Goal: Book appointment/travel/reservation

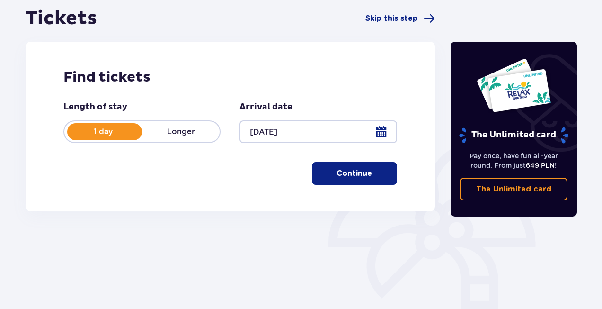
scroll to position [93, 0]
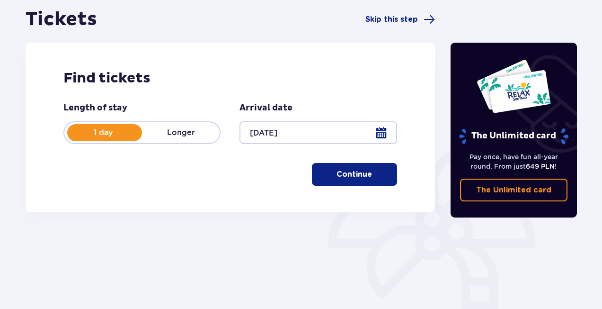
click at [341, 170] on p "Continue" at bounding box center [353, 174] width 35 height 10
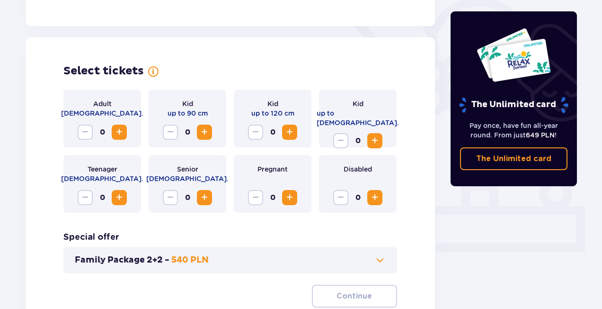
scroll to position [263, 0]
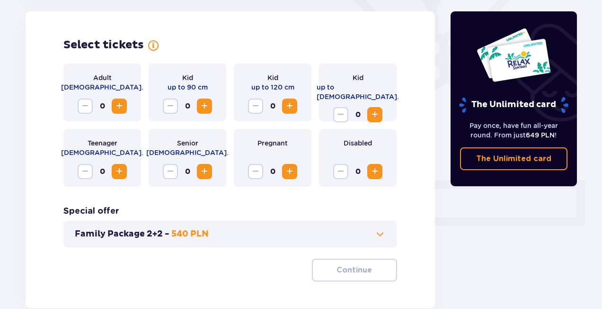
click at [116, 104] on span "Increase" at bounding box center [119, 105] width 11 height 11
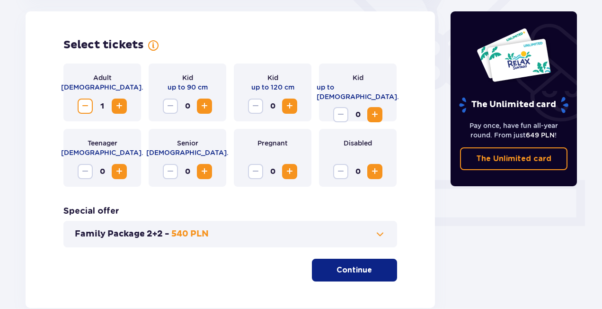
click at [116, 104] on span "Increase" at bounding box center [119, 105] width 11 height 11
click at [371, 271] on span "button" at bounding box center [373, 269] width 11 height 11
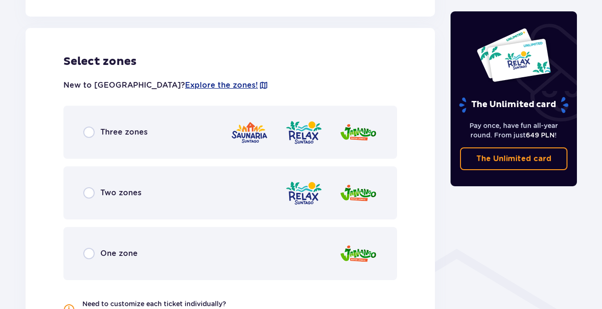
scroll to position [525, 0]
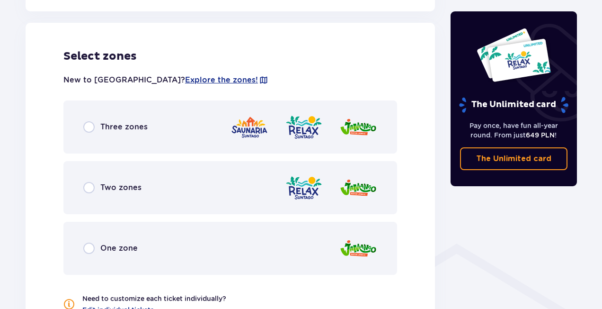
click at [96, 134] on div "Three zones" at bounding box center [230, 126] width 334 height 53
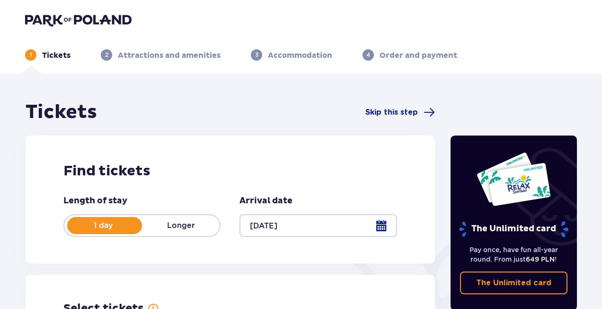
scroll to position [0, 0]
click at [190, 56] on p "Attractions and amenities" at bounding box center [169, 55] width 103 height 10
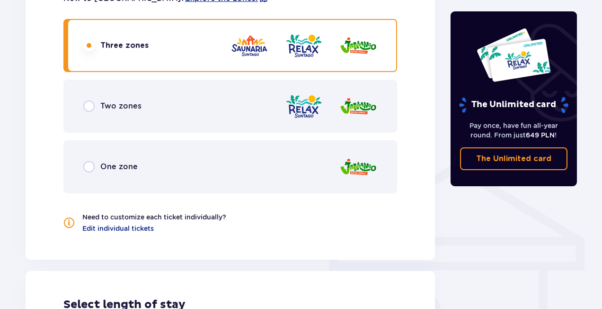
scroll to position [593, 0]
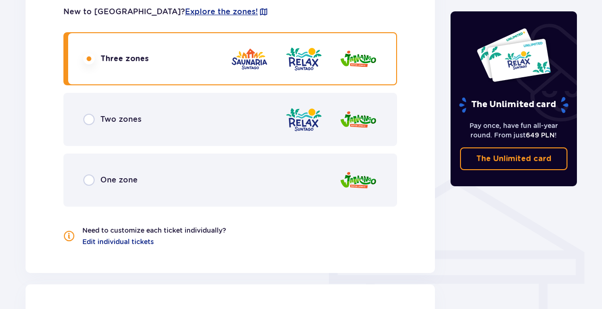
click at [100, 124] on span "Two zones" at bounding box center [120, 119] width 41 height 10
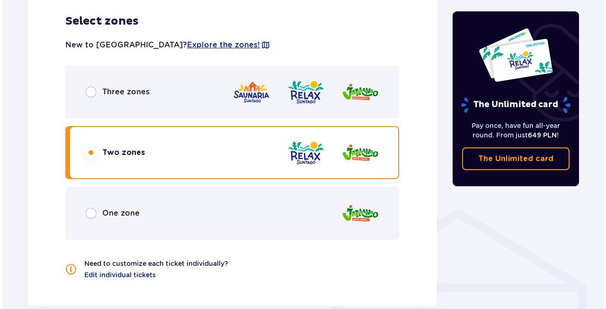
scroll to position [556, 0]
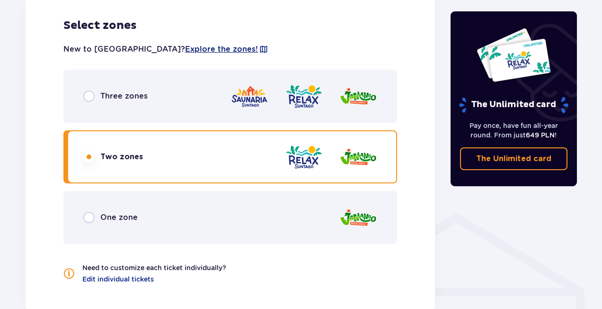
click at [185, 47] on span "Explore the zones!" at bounding box center [221, 49] width 73 height 10
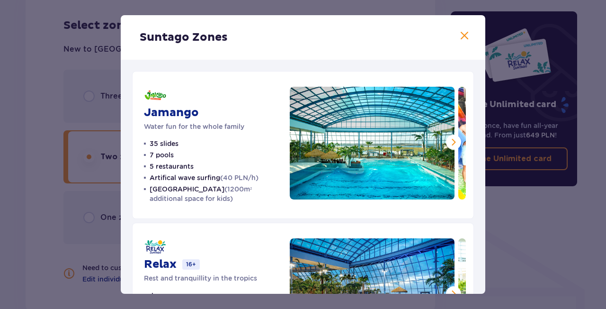
click at [448, 138] on span at bounding box center [453, 141] width 11 height 11
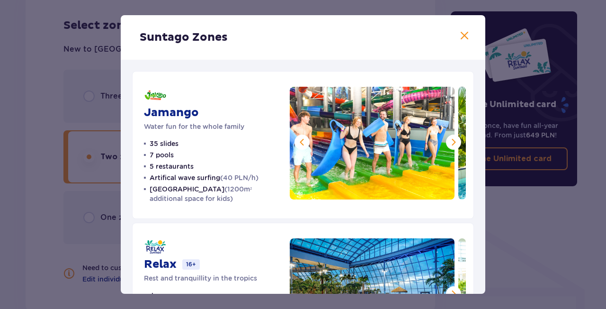
click at [448, 141] on span at bounding box center [453, 141] width 11 height 11
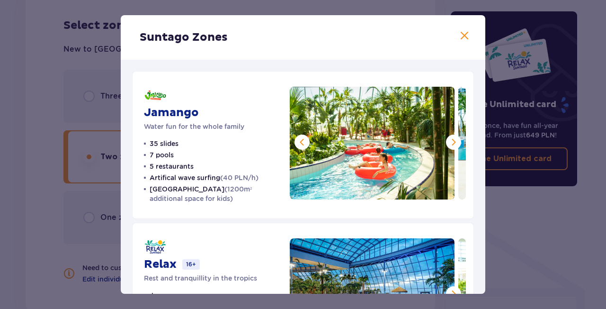
click at [448, 141] on span at bounding box center [453, 141] width 11 height 11
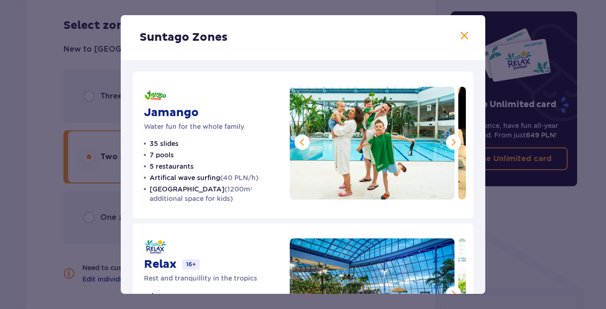
click at [448, 141] on span at bounding box center [453, 141] width 11 height 11
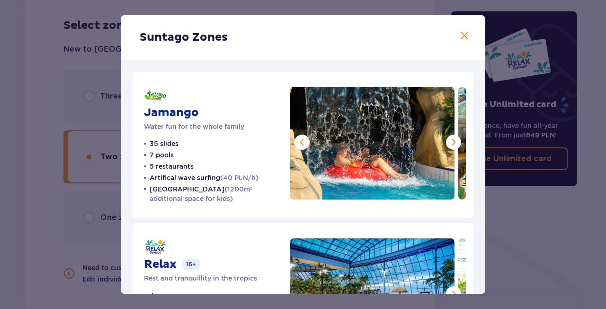
click at [448, 141] on span at bounding box center [453, 141] width 11 height 11
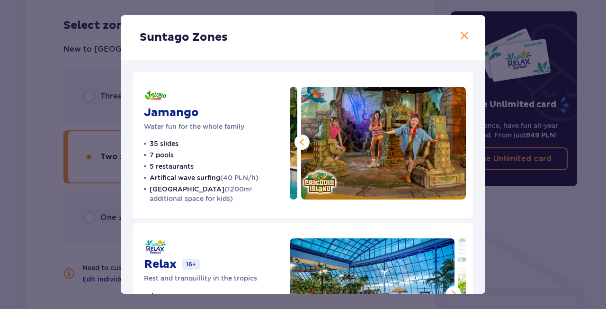
click at [448, 141] on img at bounding box center [383, 143] width 165 height 113
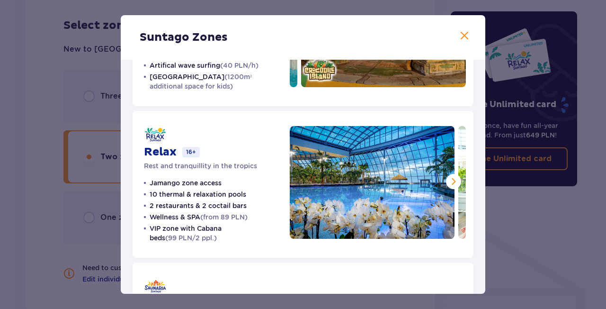
scroll to position [113, 0]
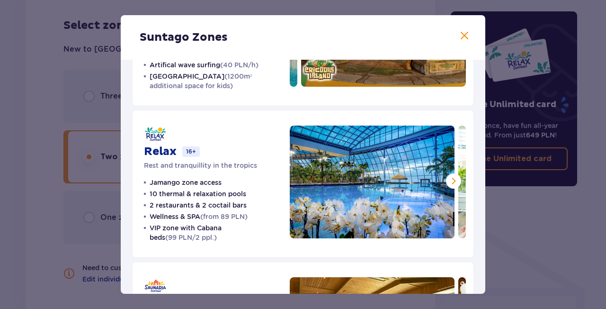
click at [449, 184] on span at bounding box center [453, 180] width 11 height 11
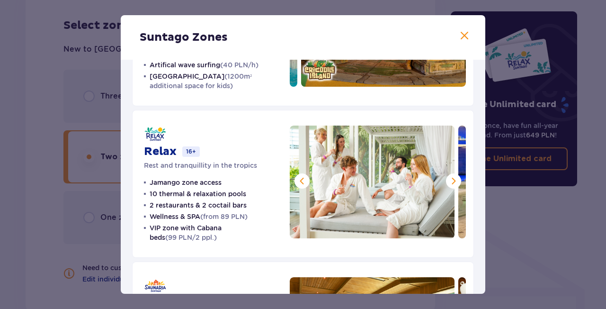
click at [449, 184] on span at bounding box center [453, 180] width 11 height 11
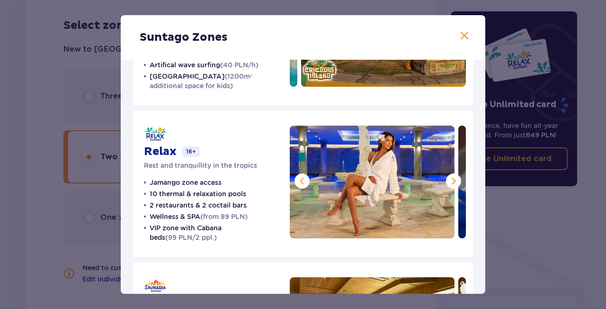
click at [449, 184] on span at bounding box center [453, 180] width 11 height 11
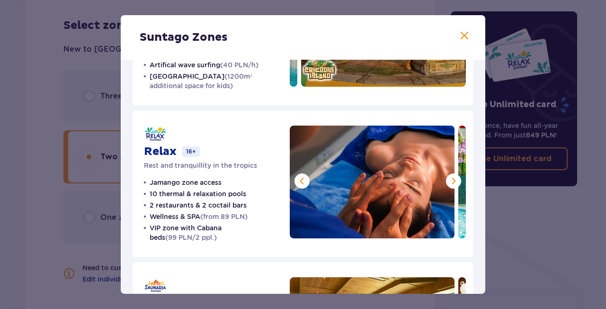
click at [449, 184] on span at bounding box center [453, 180] width 11 height 11
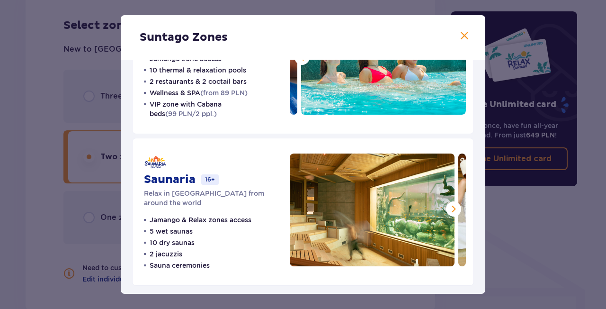
scroll to position [236, 0]
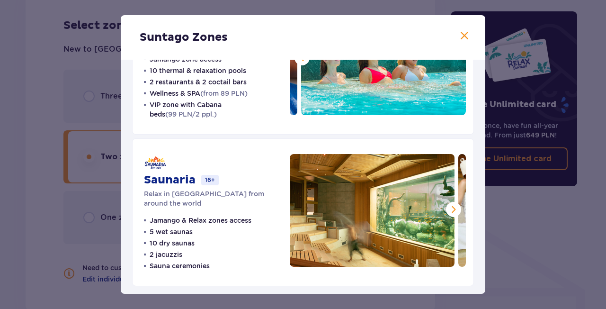
click at [450, 211] on span at bounding box center [453, 208] width 11 height 11
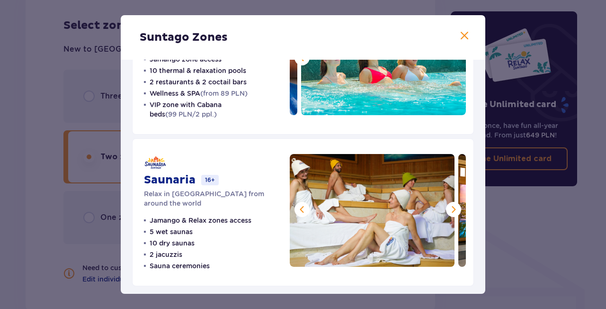
click at [450, 211] on span at bounding box center [453, 208] width 11 height 11
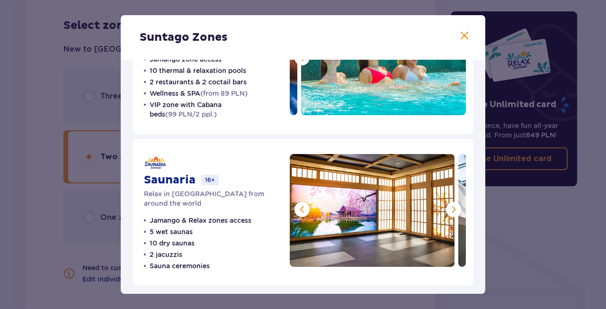
click at [450, 211] on span at bounding box center [453, 208] width 11 height 11
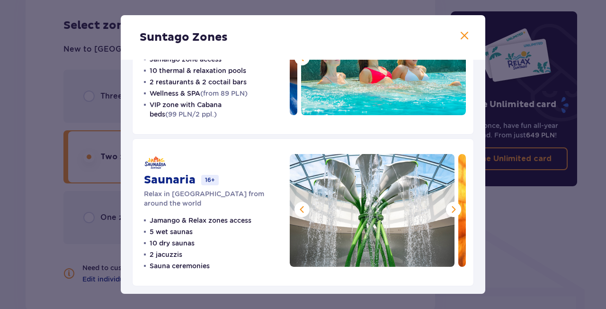
click at [450, 211] on span at bounding box center [453, 208] width 11 height 11
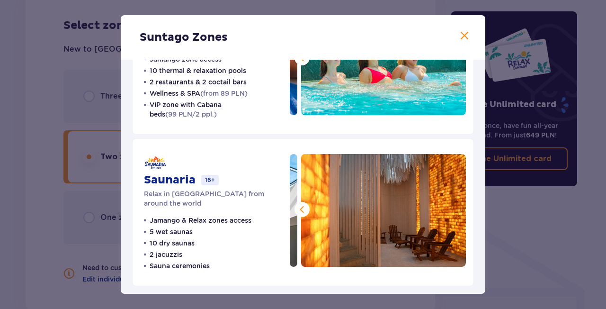
click at [450, 211] on img at bounding box center [383, 210] width 165 height 113
click at [298, 204] on span at bounding box center [301, 208] width 11 height 11
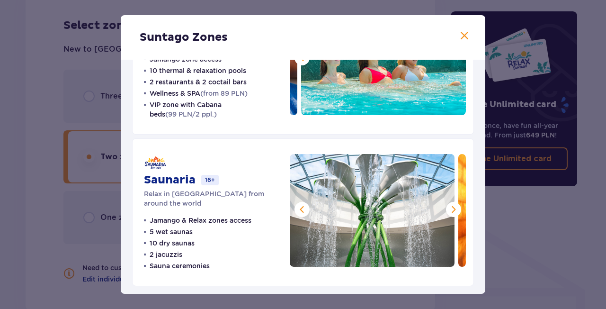
click at [298, 204] on span at bounding box center [301, 208] width 11 height 11
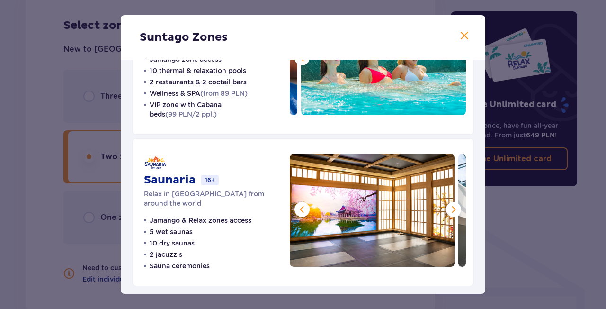
click at [298, 204] on span at bounding box center [301, 208] width 11 height 11
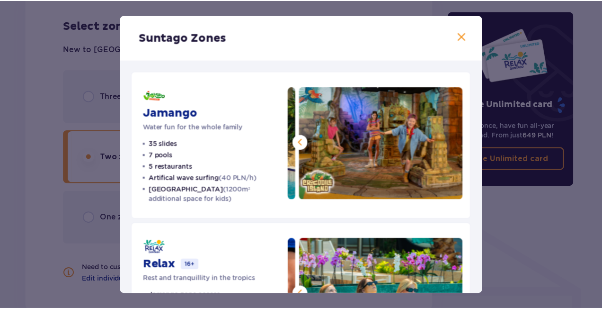
scroll to position [0, 0]
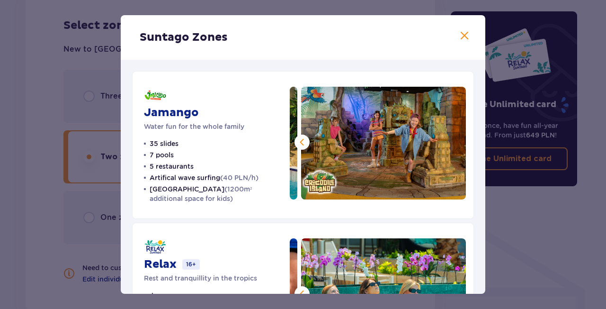
click at [459, 32] on span at bounding box center [464, 35] width 11 height 11
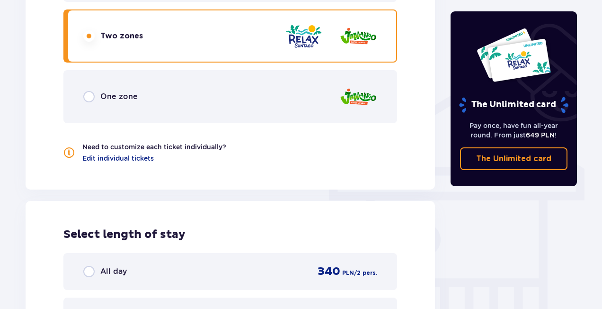
scroll to position [681, 0]
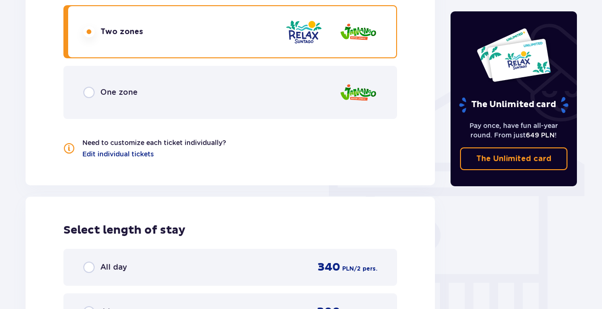
click at [242, 103] on div "One zone" at bounding box center [230, 92] width 334 height 53
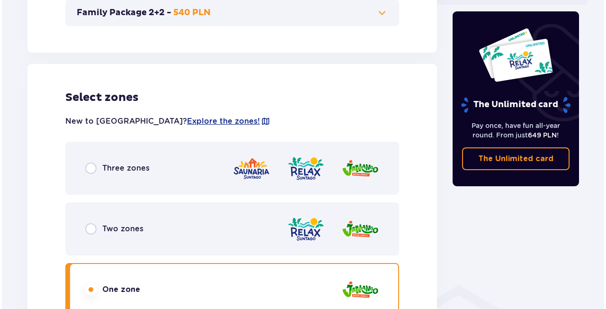
scroll to position [479, 0]
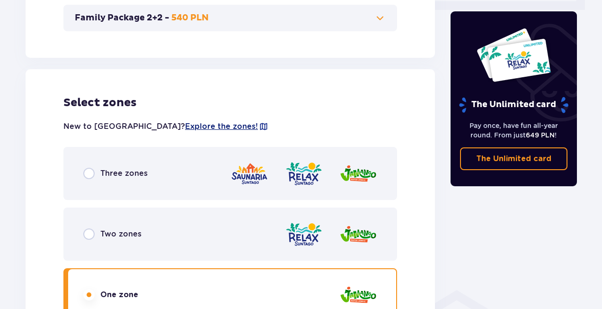
click at [185, 124] on span "Explore the zones!" at bounding box center [221, 126] width 73 height 10
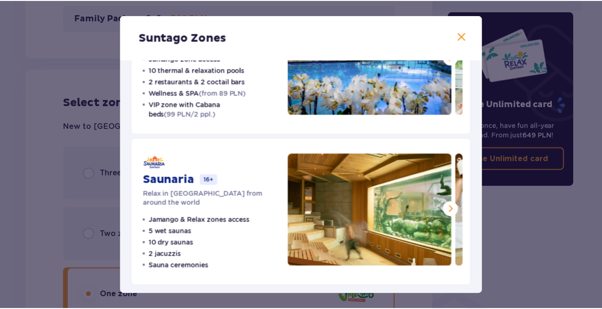
scroll to position [236, 0]
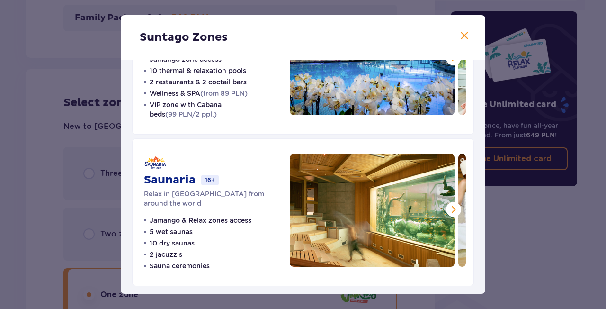
click at [35, 171] on div "Suntago Zones Jamango Water fun for the whole family 35 slides 7 pools 5 restau…" at bounding box center [303, 154] width 606 height 309
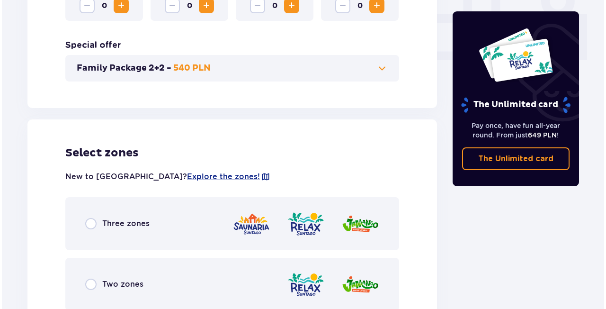
scroll to position [446, 0]
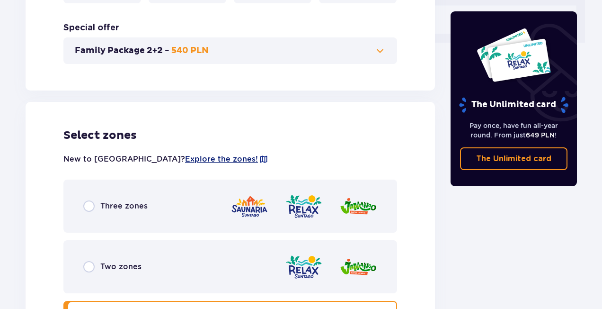
click at [185, 157] on span "Explore the zones!" at bounding box center [221, 159] width 73 height 10
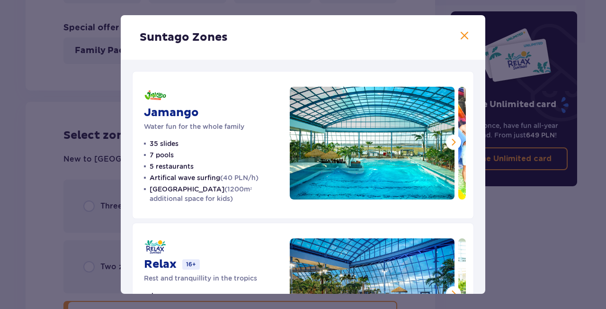
click at [450, 141] on span at bounding box center [453, 141] width 11 height 11
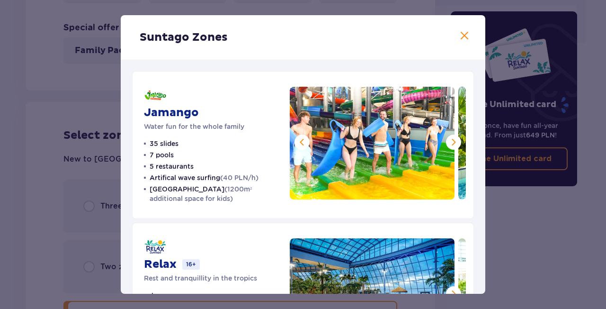
click at [450, 141] on span at bounding box center [453, 141] width 11 height 11
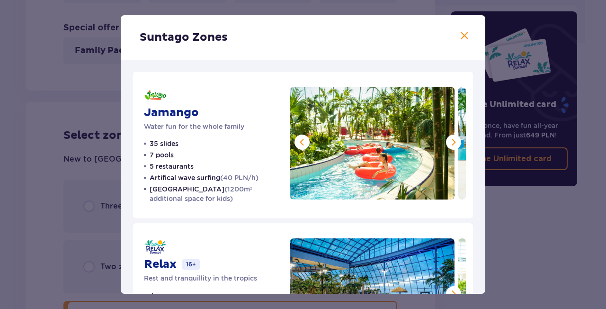
click at [450, 141] on span at bounding box center [453, 141] width 11 height 11
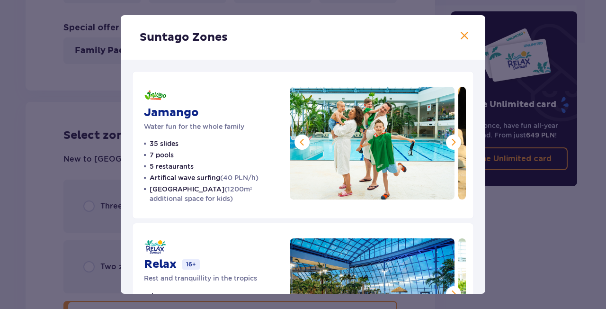
click at [450, 141] on span at bounding box center [453, 141] width 11 height 11
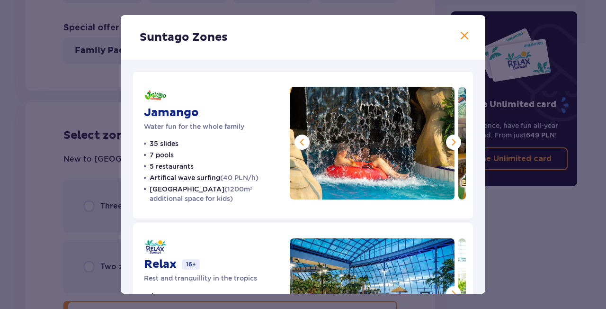
click at [450, 141] on span at bounding box center [453, 141] width 11 height 11
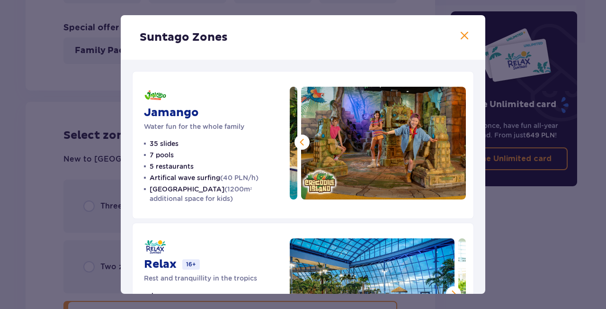
click at [450, 141] on img at bounding box center [383, 143] width 165 height 113
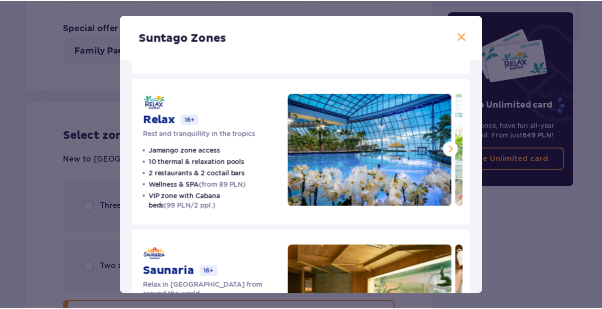
scroll to position [149, 0]
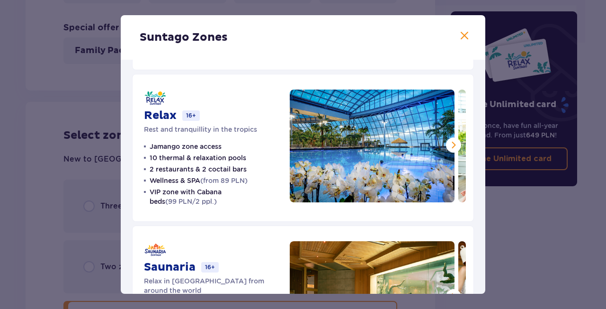
click at [462, 39] on span at bounding box center [464, 35] width 11 height 11
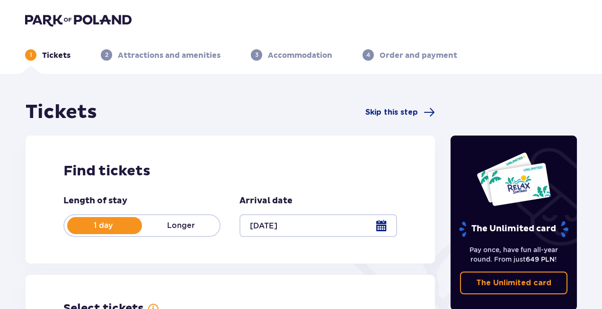
click at [66, 26] on img at bounding box center [78, 19] width 106 height 13
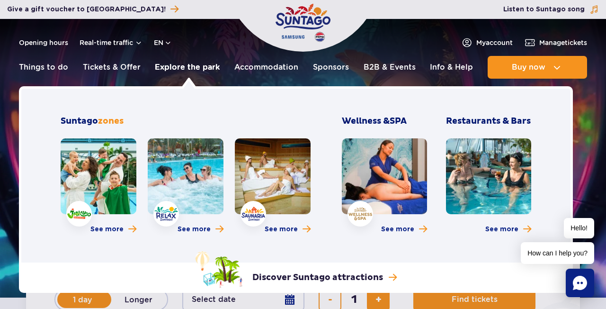
click at [204, 66] on link "Explore the park" at bounding box center [187, 67] width 65 height 23
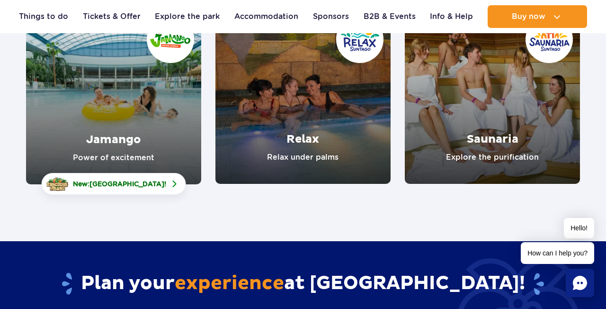
scroll to position [151, 0]
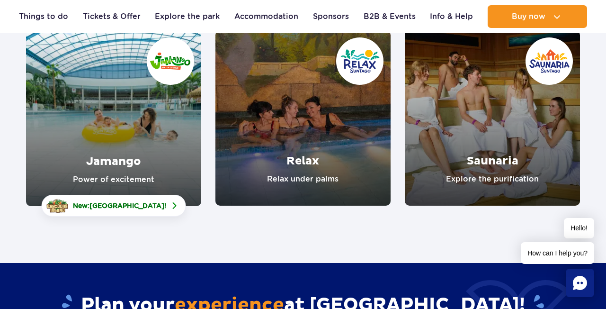
click at [137, 149] on link "Jamango" at bounding box center [113, 118] width 175 height 176
click at [313, 115] on link "Relax" at bounding box center [302, 117] width 175 height 175
click at [528, 124] on link "Saunaria" at bounding box center [492, 117] width 175 height 175
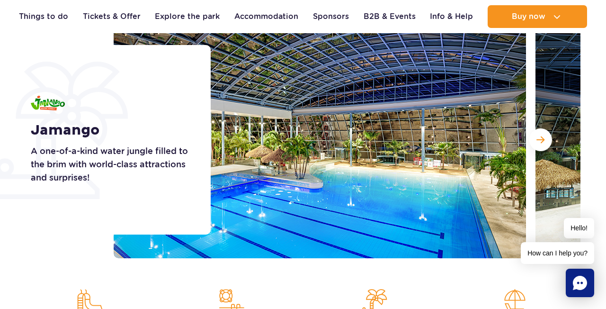
scroll to position [129, 0]
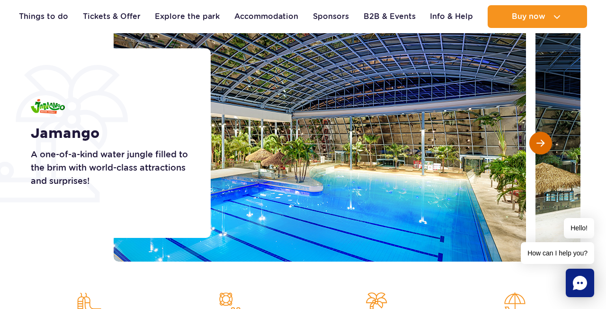
click at [546, 147] on button "Next slide" at bounding box center [540, 143] width 23 height 23
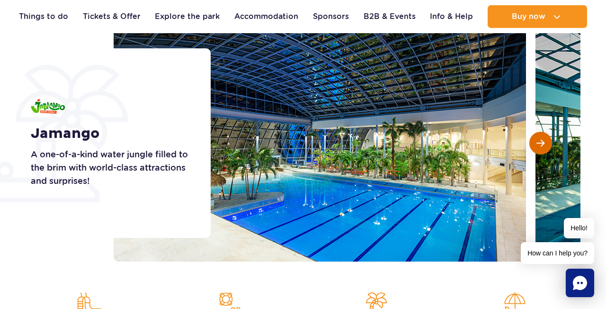
click at [546, 147] on button "Next slide" at bounding box center [540, 143] width 23 height 23
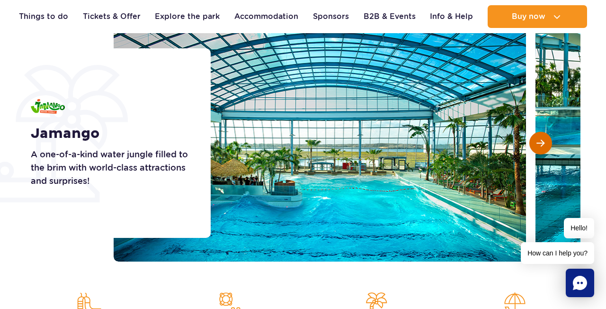
click at [546, 147] on button "Next slide" at bounding box center [540, 143] width 23 height 23
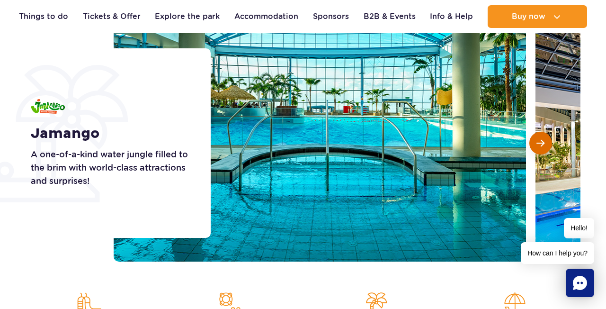
click at [546, 147] on button "Next slide" at bounding box center [540, 143] width 23 height 23
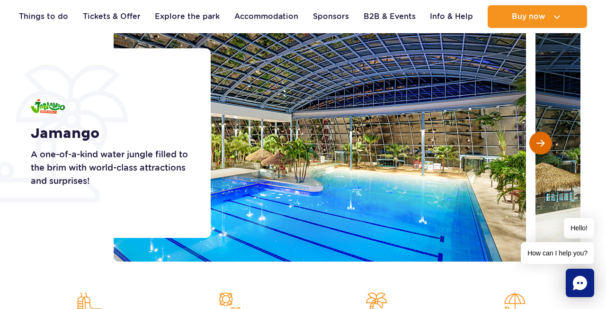
click at [546, 147] on button "Next slide" at bounding box center [540, 143] width 23 height 23
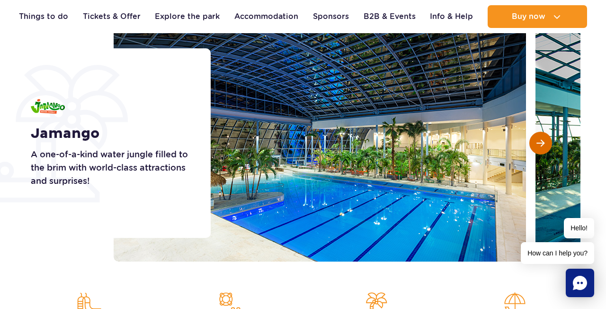
click at [546, 147] on button "Next slide" at bounding box center [540, 143] width 23 height 23
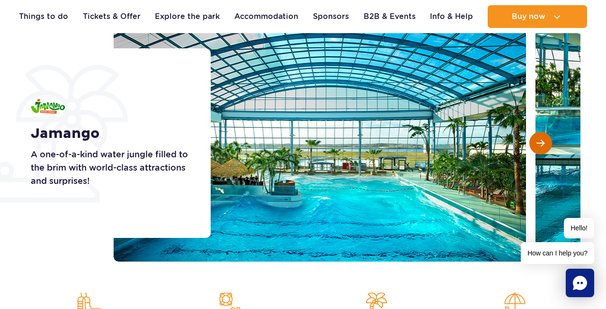
click at [546, 147] on button "Next slide" at bounding box center [540, 143] width 23 height 23
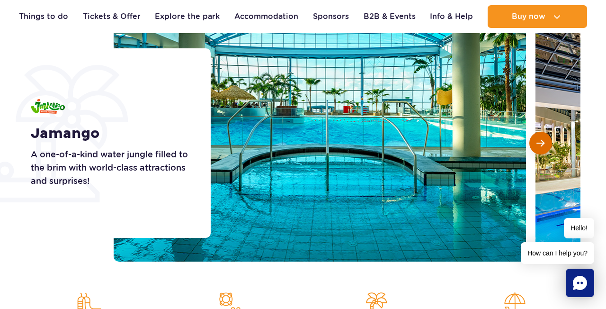
click at [546, 147] on button "Next slide" at bounding box center [540, 143] width 23 height 23
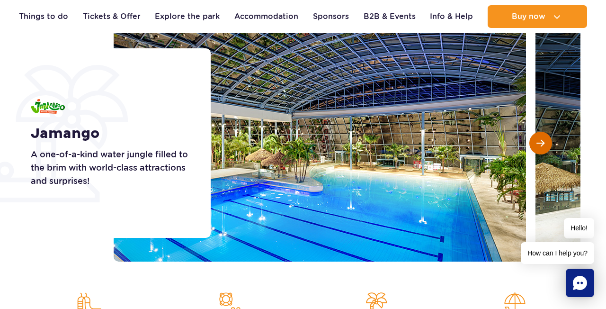
click at [546, 147] on button "Next slide" at bounding box center [540, 143] width 23 height 23
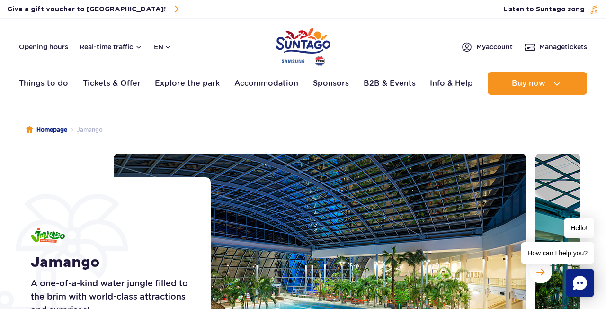
scroll to position [0, 0]
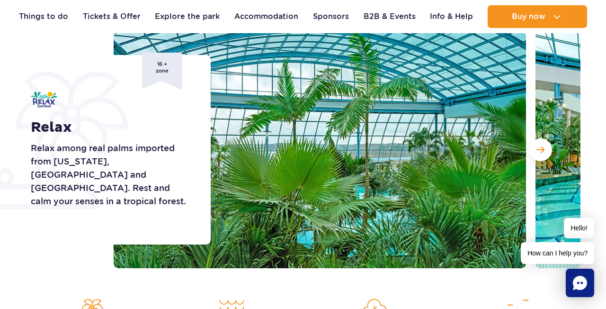
scroll to position [122, 0]
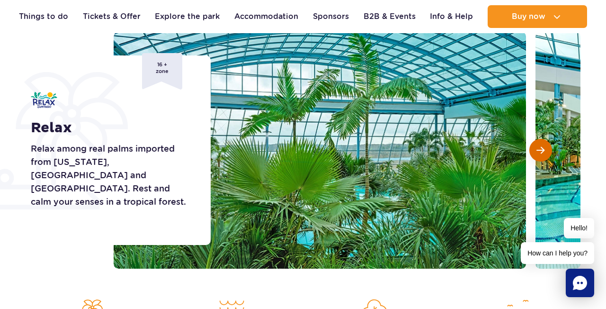
click at [530, 148] on button "Next slide" at bounding box center [540, 150] width 23 height 23
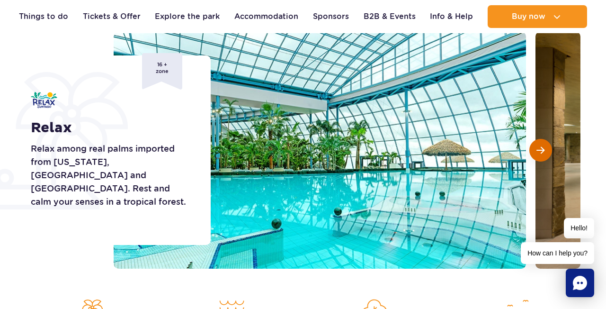
click at [530, 148] on button "Next slide" at bounding box center [540, 150] width 23 height 23
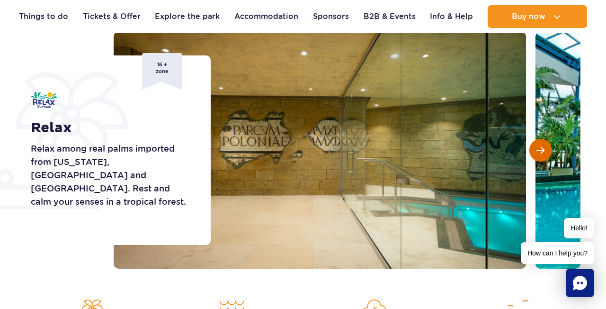
click at [530, 148] on button "Next slide" at bounding box center [540, 150] width 23 height 23
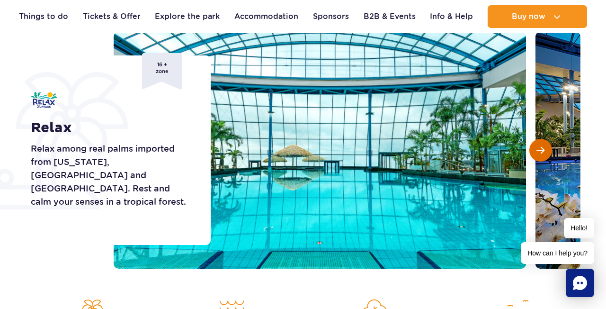
click at [530, 148] on button "Next slide" at bounding box center [540, 150] width 23 height 23
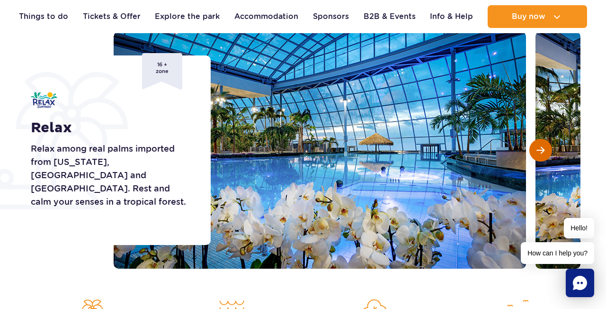
click at [530, 148] on button "Next slide" at bounding box center [540, 150] width 23 height 23
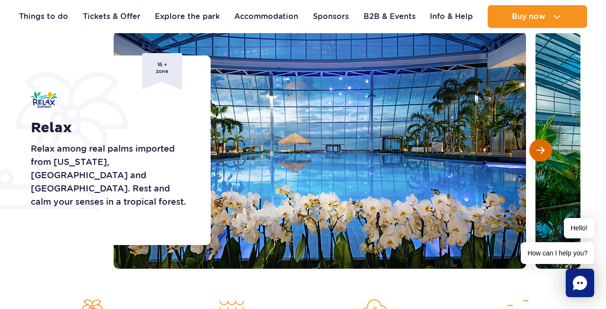
click at [530, 148] on button "Next slide" at bounding box center [540, 150] width 23 height 23
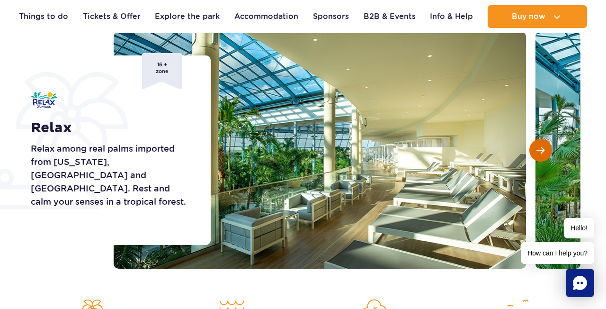
click at [530, 148] on button "Next slide" at bounding box center [540, 150] width 23 height 23
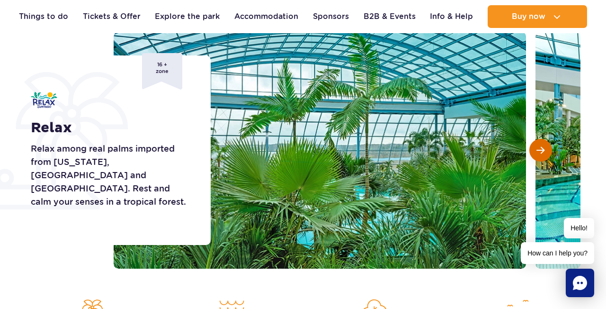
click at [530, 148] on button "Next slide" at bounding box center [540, 150] width 23 height 23
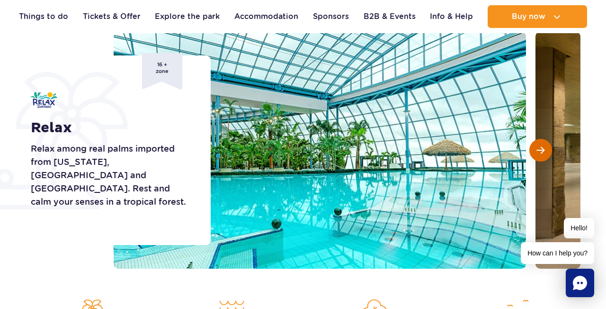
click at [530, 148] on button "Next slide" at bounding box center [540, 150] width 23 height 23
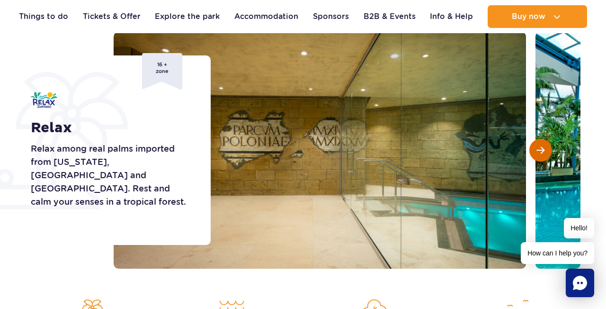
click at [530, 148] on button "Next slide" at bounding box center [540, 150] width 23 height 23
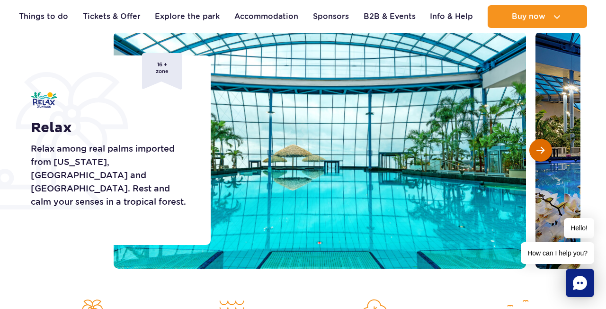
click at [530, 148] on button "Next slide" at bounding box center [540, 150] width 23 height 23
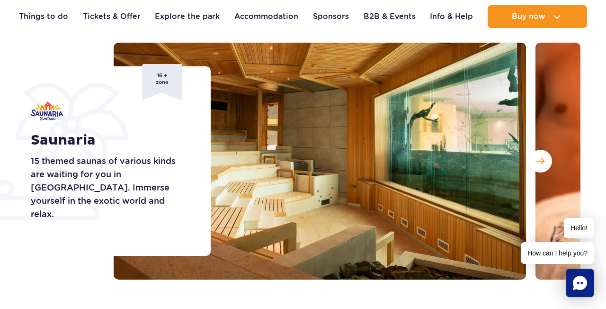
scroll to position [107, 0]
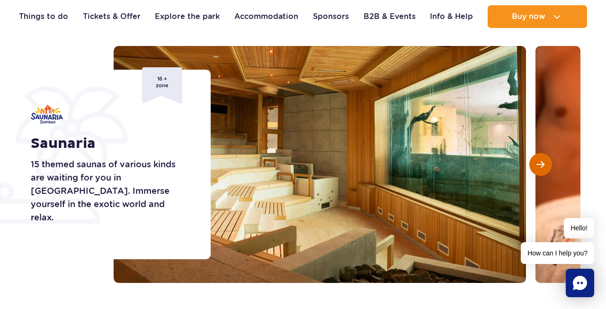
click at [535, 170] on button "Next slide" at bounding box center [540, 164] width 23 height 23
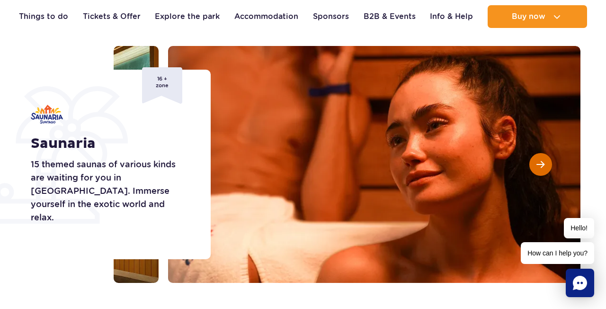
click at [535, 170] on button "Next slide" at bounding box center [540, 164] width 23 height 23
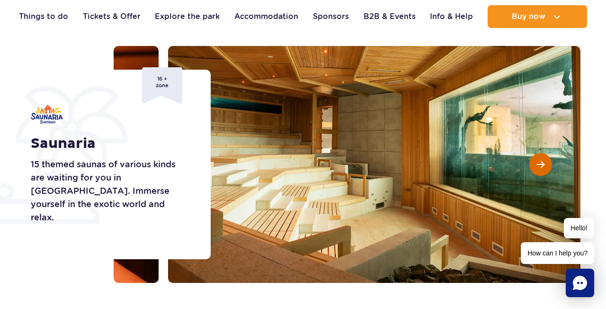
click at [535, 170] on button "Next slide" at bounding box center [540, 164] width 23 height 23
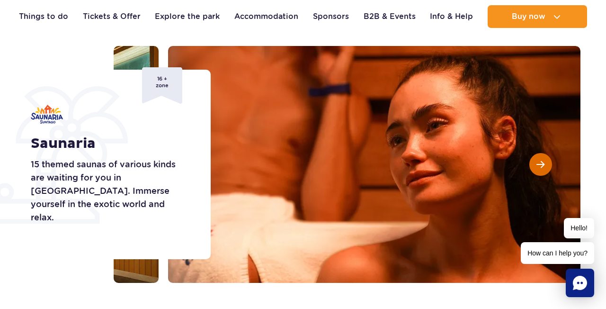
click at [535, 170] on button "Next slide" at bounding box center [540, 164] width 23 height 23
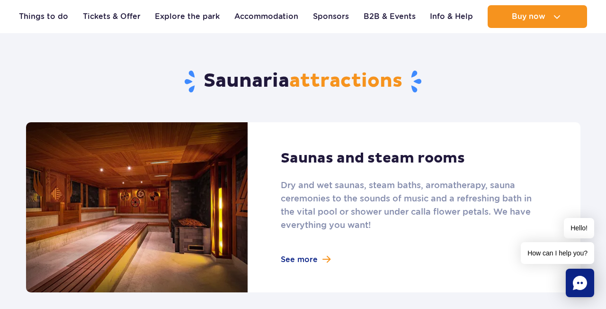
scroll to position [556, 0]
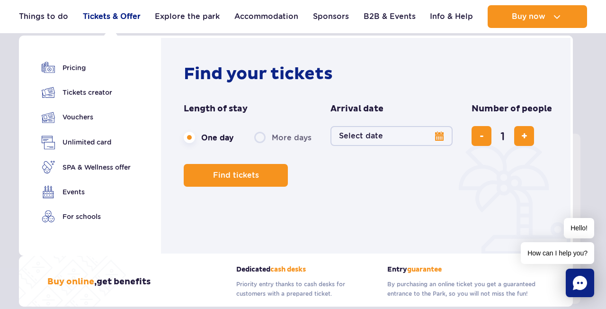
click at [130, 17] on link "Tickets & Offer" at bounding box center [112, 16] width 58 height 23
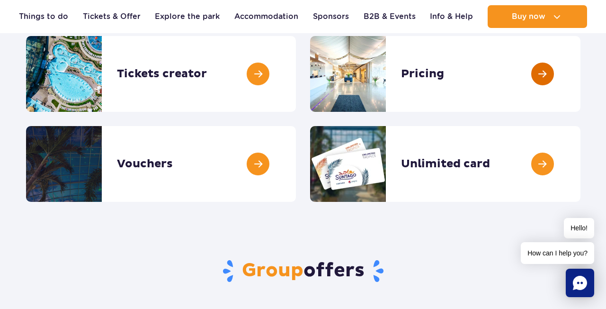
scroll to position [144, 0]
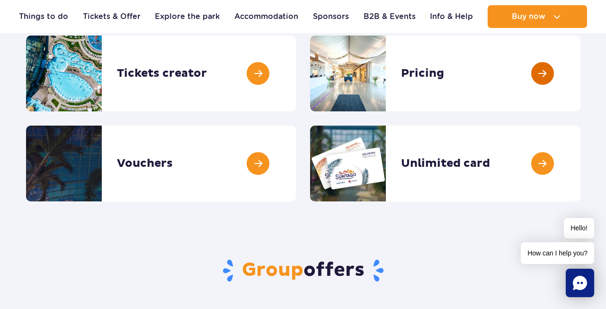
click at [580, 85] on link at bounding box center [580, 73] width 0 height 76
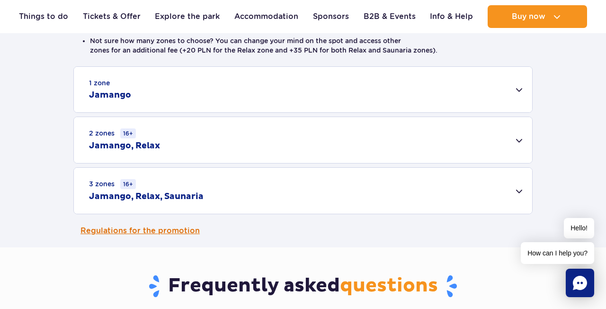
scroll to position [284, 0]
click at [332, 78] on div "1 zone Jamango" at bounding box center [303, 89] width 458 height 45
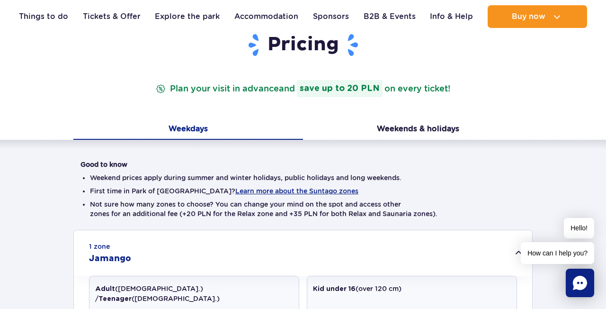
scroll to position [120, 0]
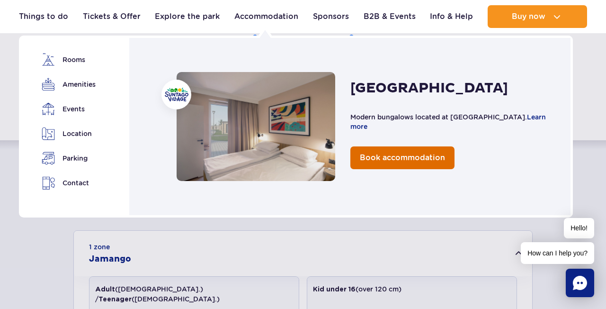
click at [418, 163] on link "Book accommodation" at bounding box center [402, 157] width 104 height 23
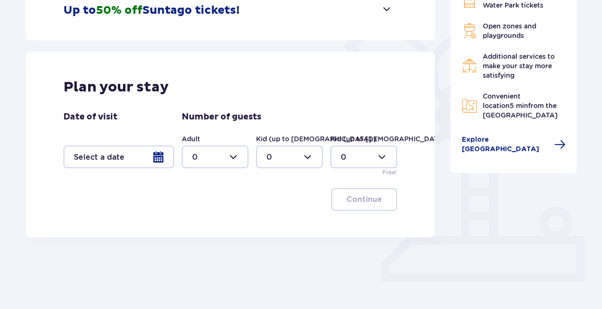
scroll to position [208, 0]
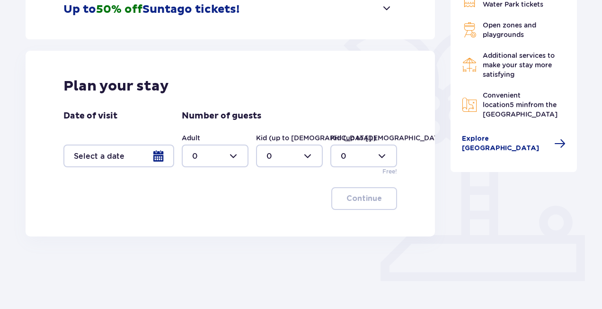
click at [225, 153] on div at bounding box center [215, 155] width 67 height 23
click at [210, 227] on div "2" at bounding box center [215, 224] width 46 height 10
type input "2"
click at [133, 161] on div at bounding box center [118, 155] width 111 height 23
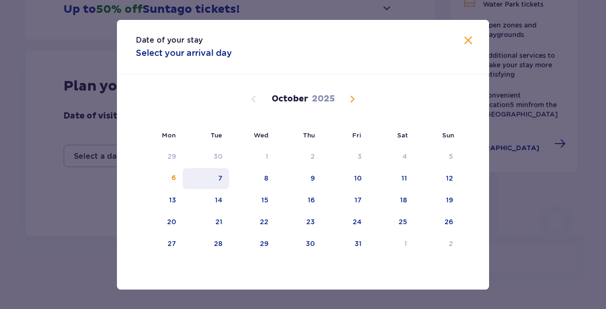
click at [209, 178] on div "7" at bounding box center [206, 178] width 47 height 21
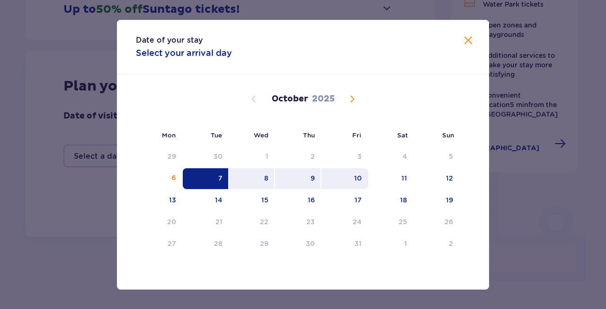
click at [332, 178] on div "10" at bounding box center [344, 178] width 47 height 21
type input "[DATE] - [DATE]"
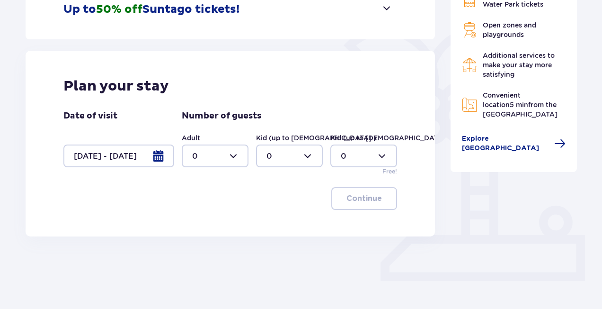
click at [226, 156] on div at bounding box center [215, 155] width 67 height 23
click at [217, 222] on div "2" at bounding box center [215, 224] width 46 height 10
type input "2"
click at [380, 194] on span "button" at bounding box center [383, 198] width 11 height 11
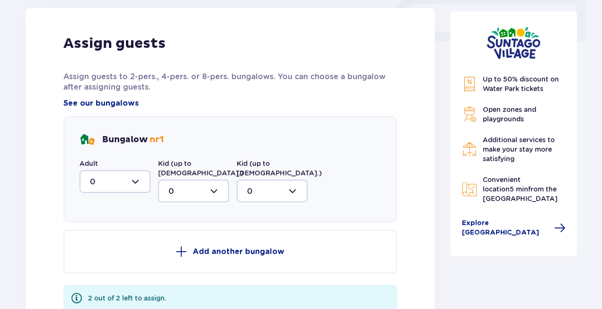
scroll to position [447, 0]
click at [120, 174] on div at bounding box center [114, 181] width 71 height 23
click at [98, 248] on div "2" at bounding box center [115, 250] width 50 height 10
type input "2"
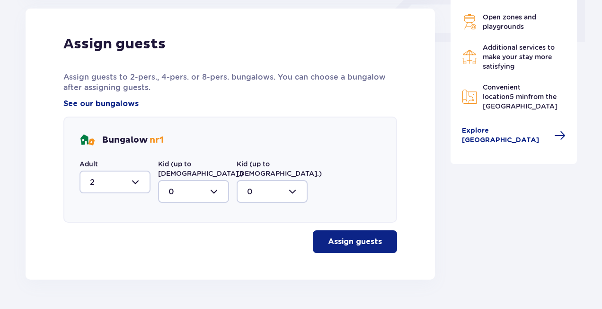
click at [365, 236] on p "Assign guests" at bounding box center [355, 241] width 54 height 10
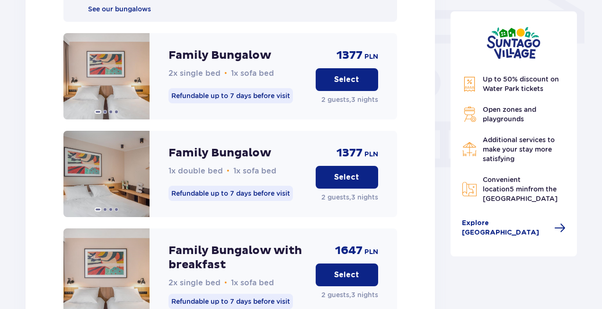
scroll to position [830, 0]
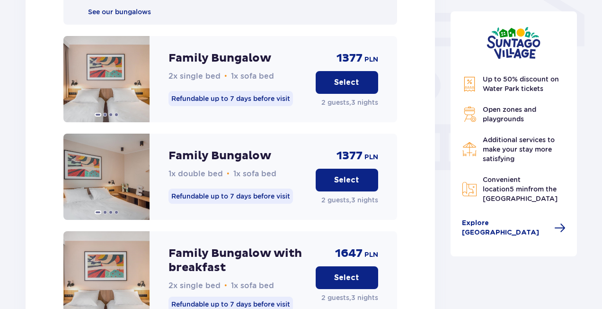
click at [351, 175] on p "Select" at bounding box center [346, 180] width 25 height 10
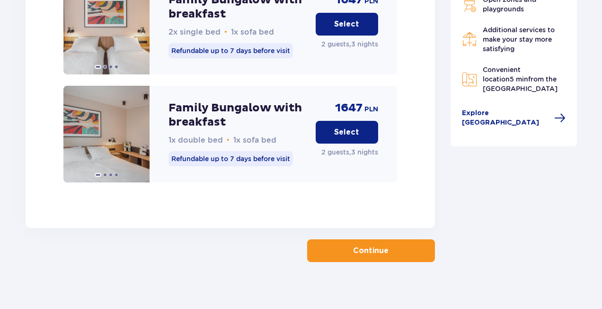
scroll to position [1084, 0]
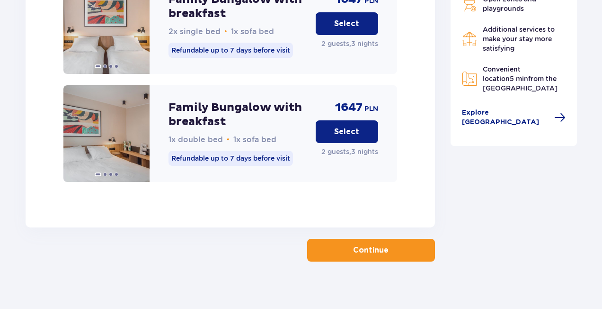
click at [373, 245] on p "Continue" at bounding box center [370, 250] width 35 height 10
